Goal: Task Accomplishment & Management: Manage account settings

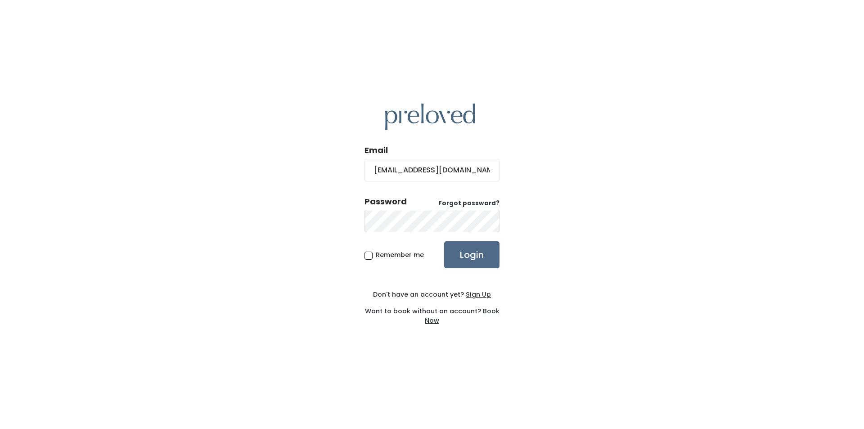
type input "[EMAIL_ADDRESS][DOMAIN_NAME]"
click at [444, 241] on input "Login" at bounding box center [471, 254] width 55 height 27
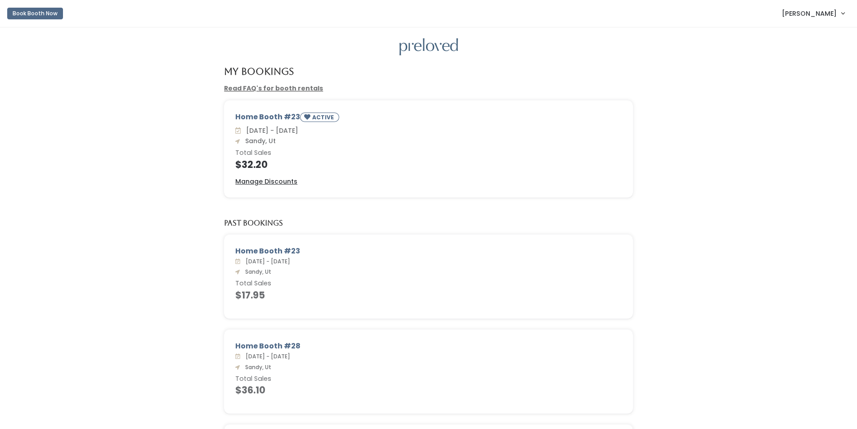
click at [810, 16] on span "[PERSON_NAME]" at bounding box center [809, 14] width 55 height 10
drag, startPoint x: 800, startPoint y: 80, endPoint x: 780, endPoint y: 75, distance: 20.4
click at [800, 80] on button "Logout" at bounding box center [813, 75] width 81 height 16
